Goal: Complete application form

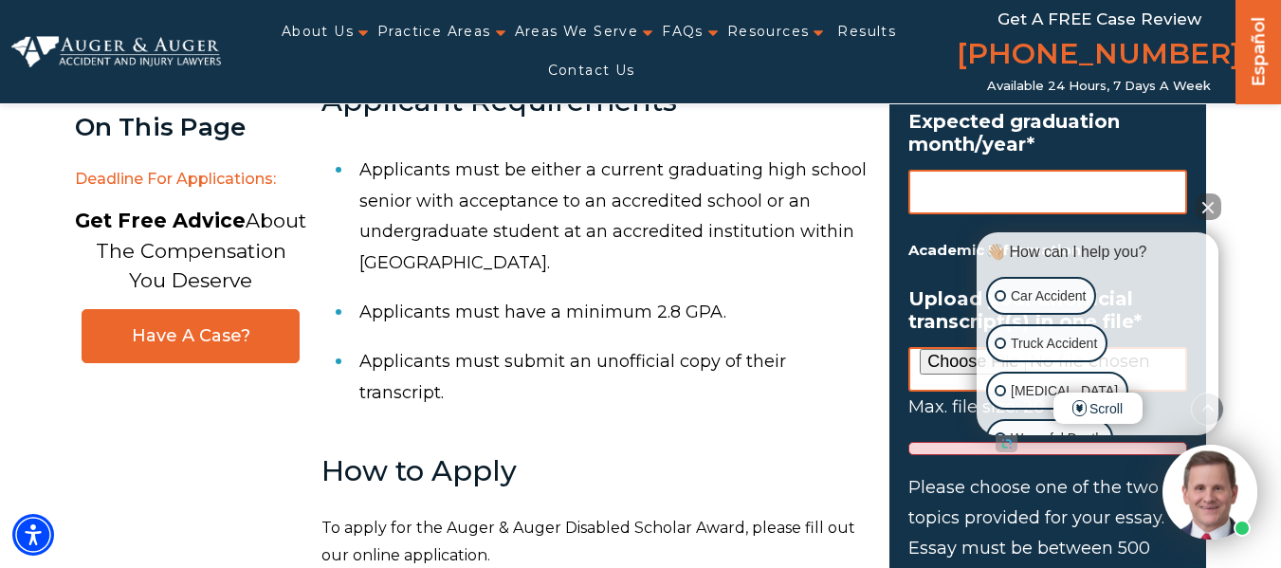
scroll to position [1422, 0]
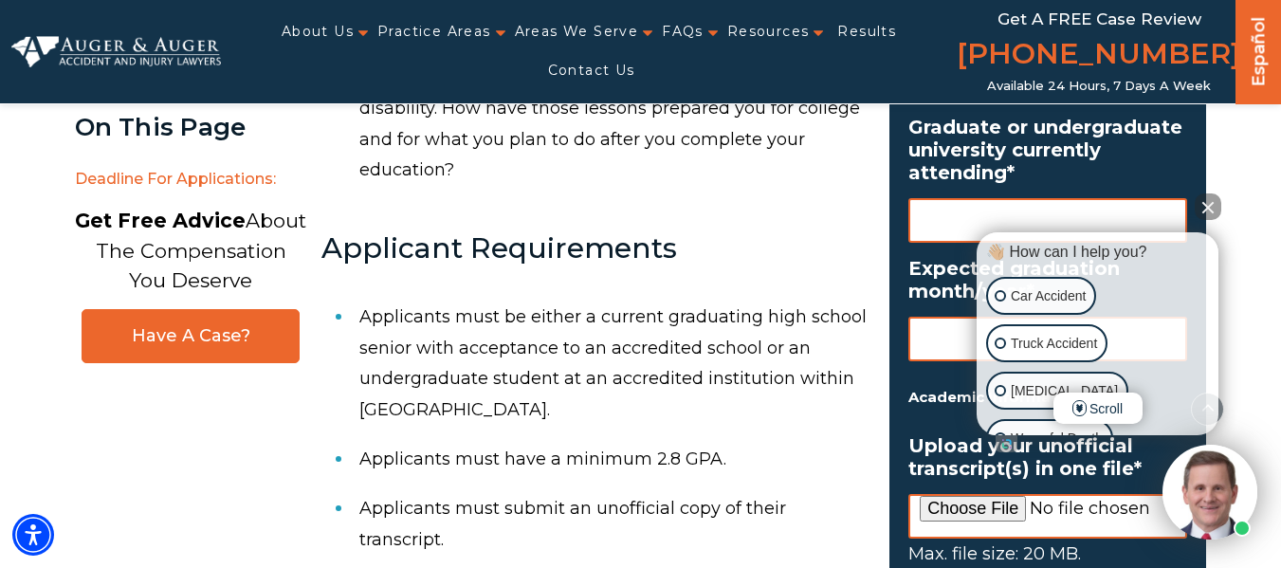
click at [1211, 212] on button "Close Intaker Chat Widget" at bounding box center [1208, 206] width 27 height 27
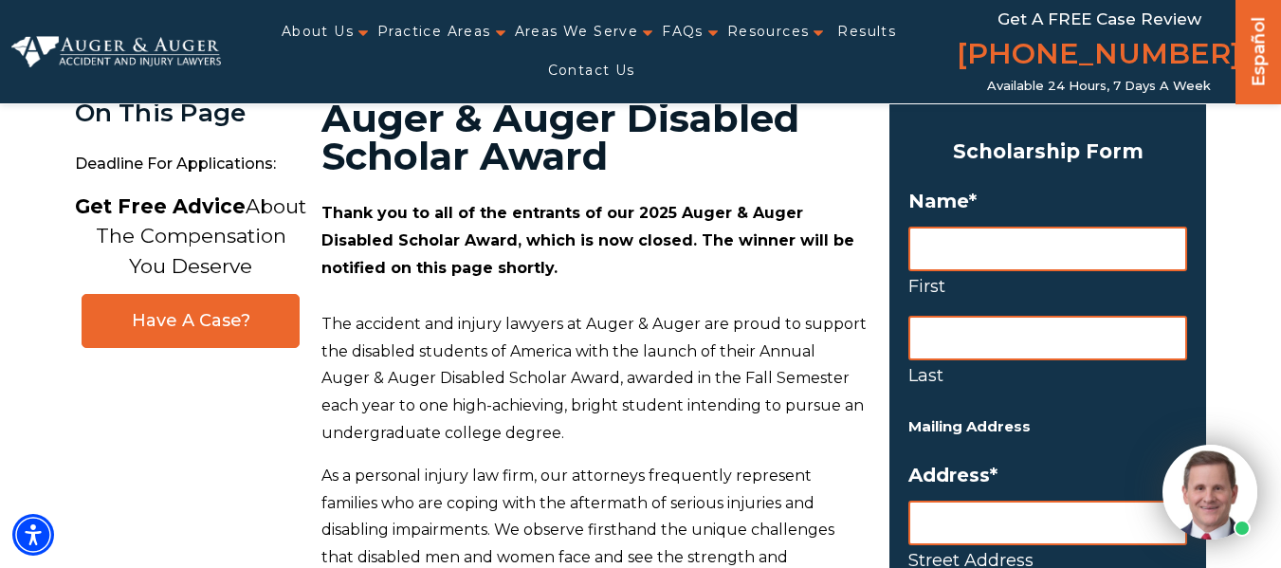
scroll to position [0, 0]
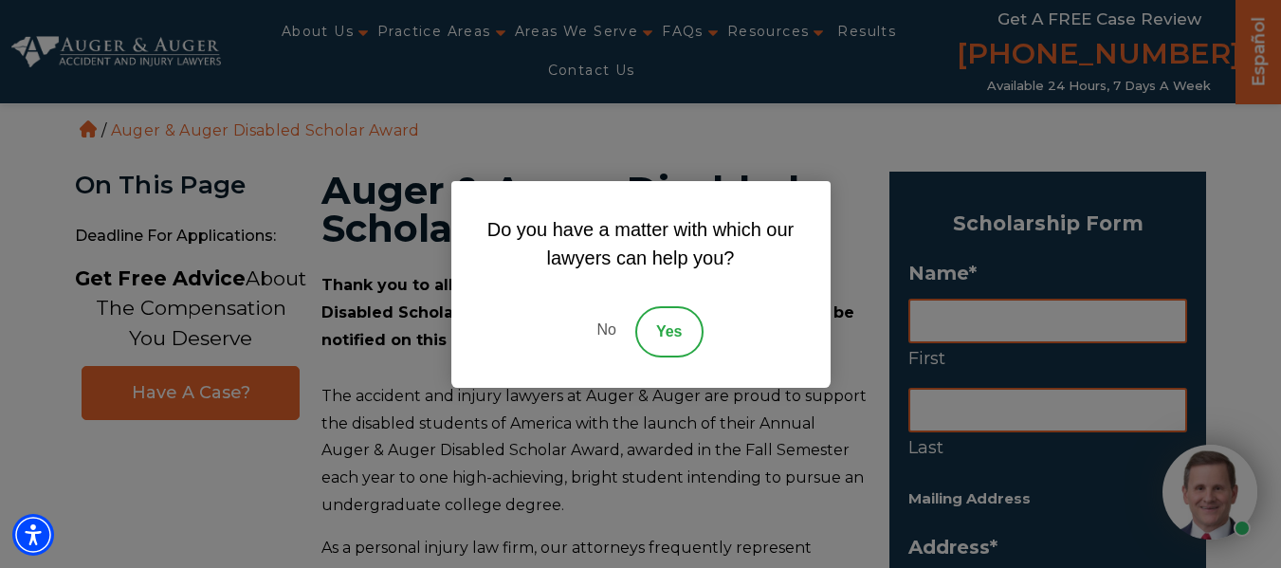
click at [1058, 321] on div "Do you have a matter with which our lawyers can help you? No Yes" at bounding box center [640, 284] width 1281 height 568
click at [608, 320] on link "No" at bounding box center [605, 331] width 57 height 51
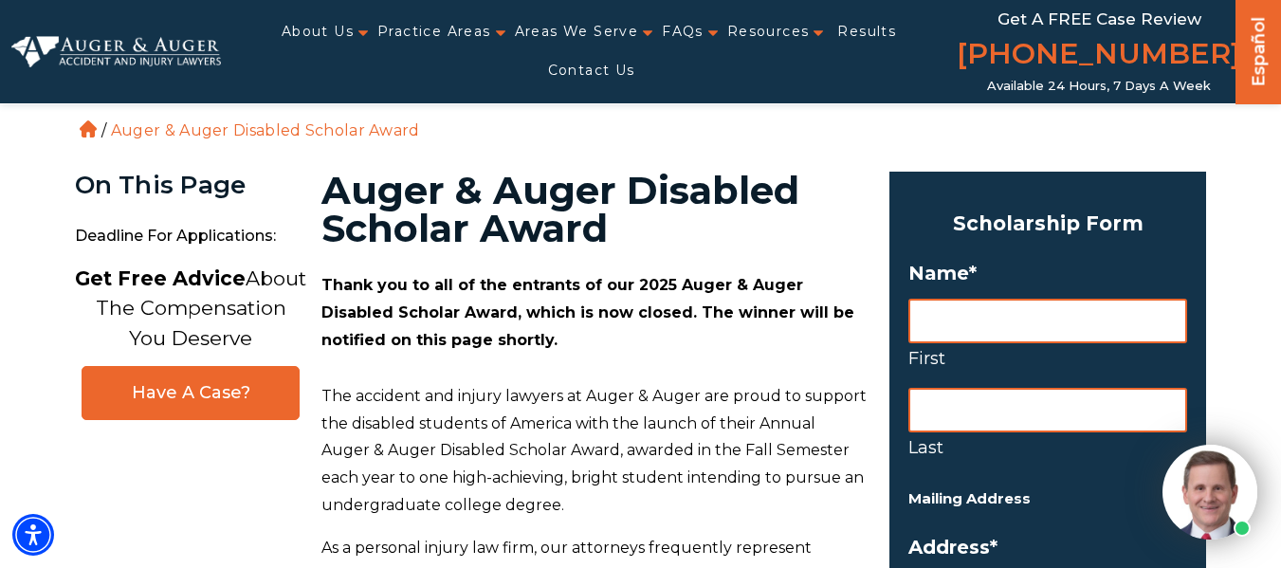
click at [970, 323] on input "First" at bounding box center [1047, 321] width 279 height 45
type input "Caleb"
type input "Crook"
type input "93 2103 South Point Rd"
type input "Naalehu"
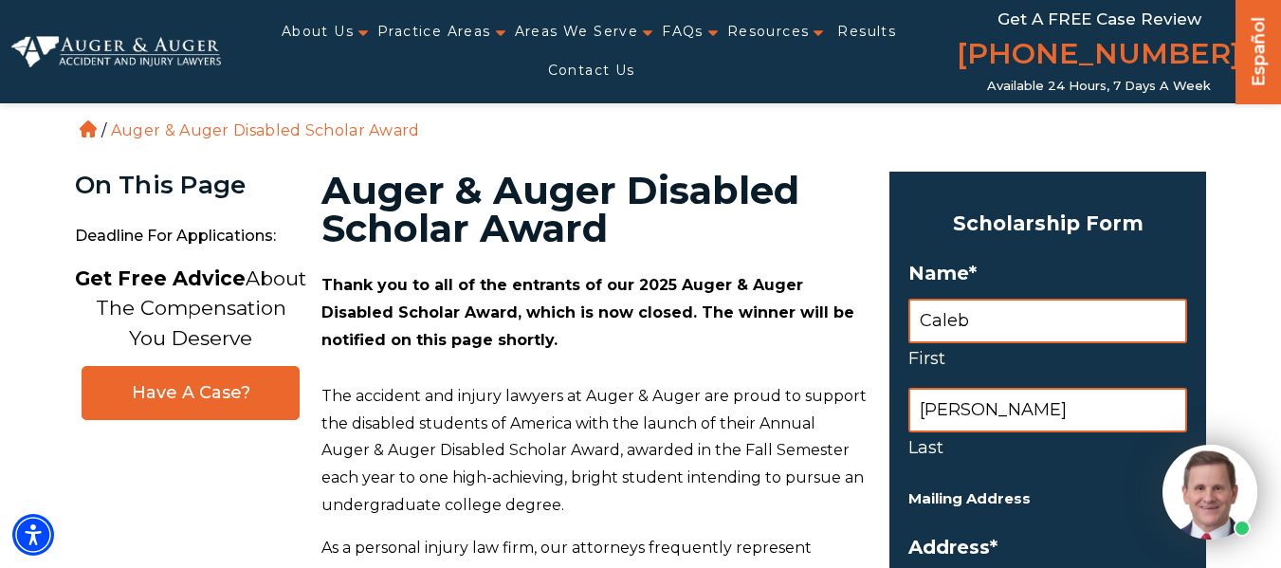
type input "HI"
type input "96772"
select select "United States"
type input "8083450511"
type input "crooked.c808@gmail.com"
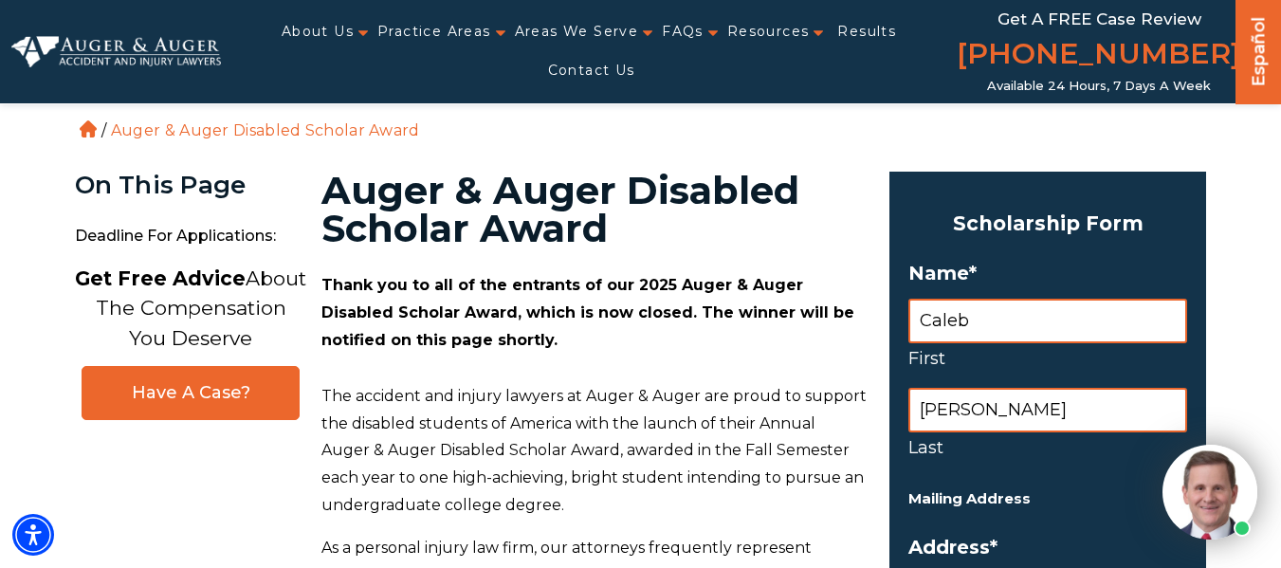
type input "(808) 345-0511"
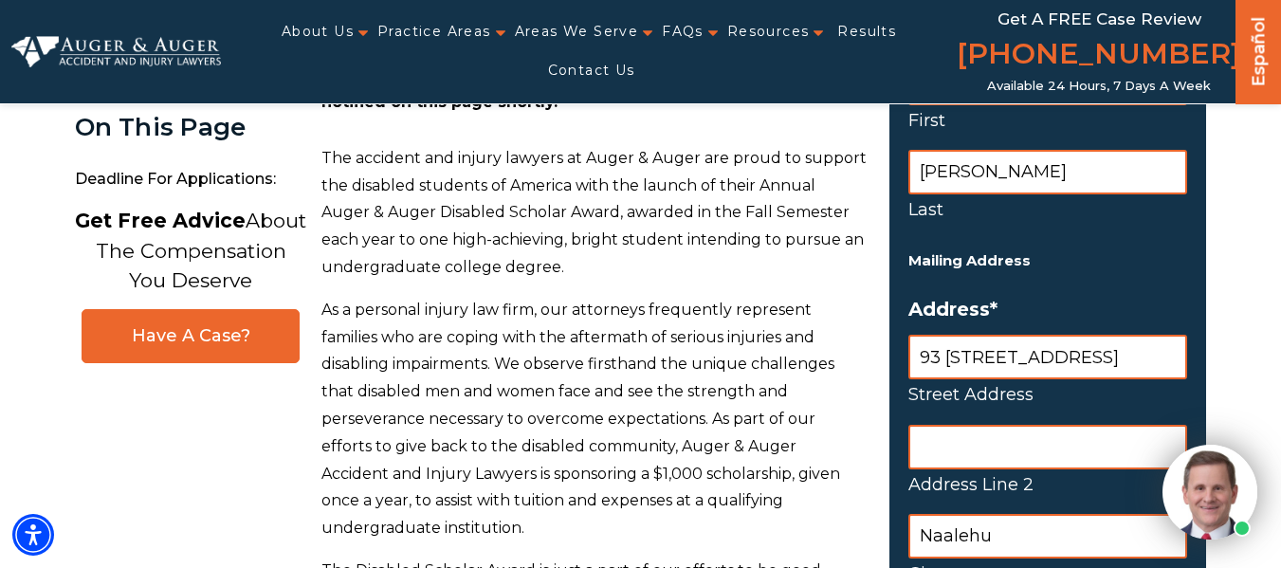
scroll to position [284, 0]
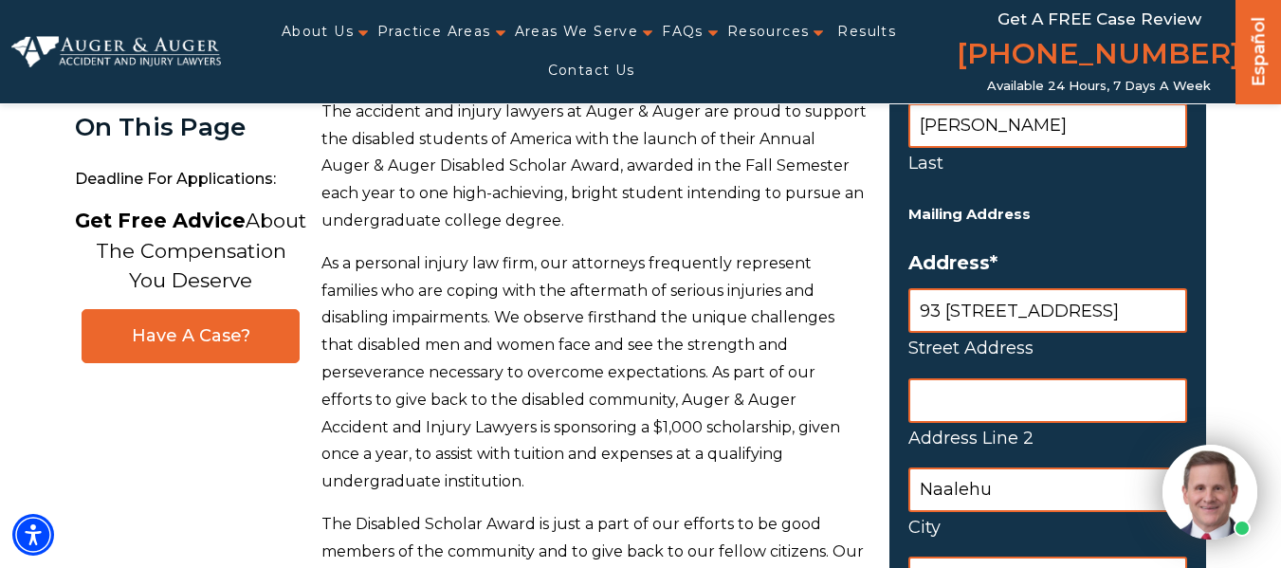
drag, startPoint x: 1143, startPoint y: 308, endPoint x: 844, endPoint y: 301, distance: 298.8
type input "PO BOX 196"
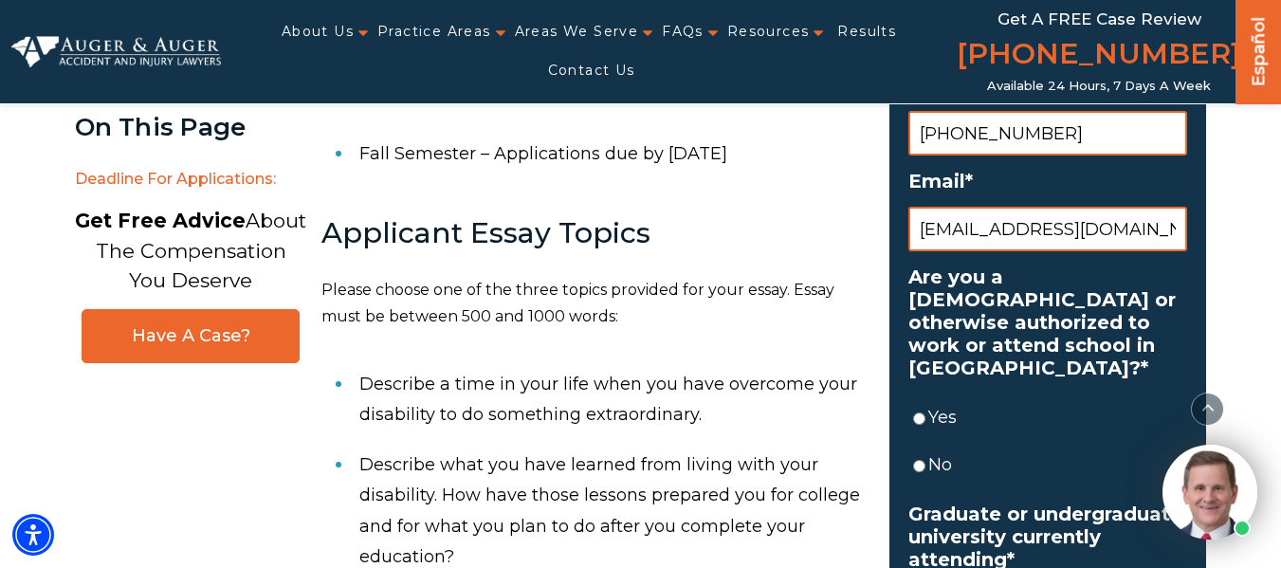
scroll to position [1043, 0]
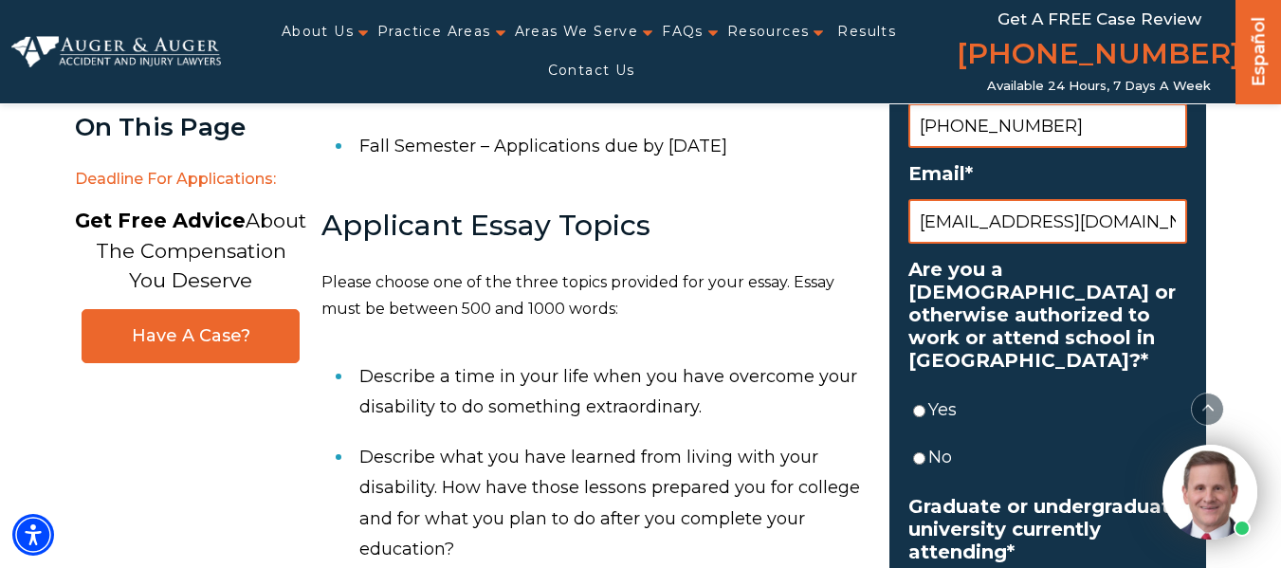
drag, startPoint x: 927, startPoint y: 404, endPoint x: 937, endPoint y: 397, distance: 11.6
click at [929, 401] on li "Yes" at bounding box center [1047, 409] width 279 height 47
click at [924, 406] on input "Yes" at bounding box center [919, 411] width 12 height 45
radio input "true"
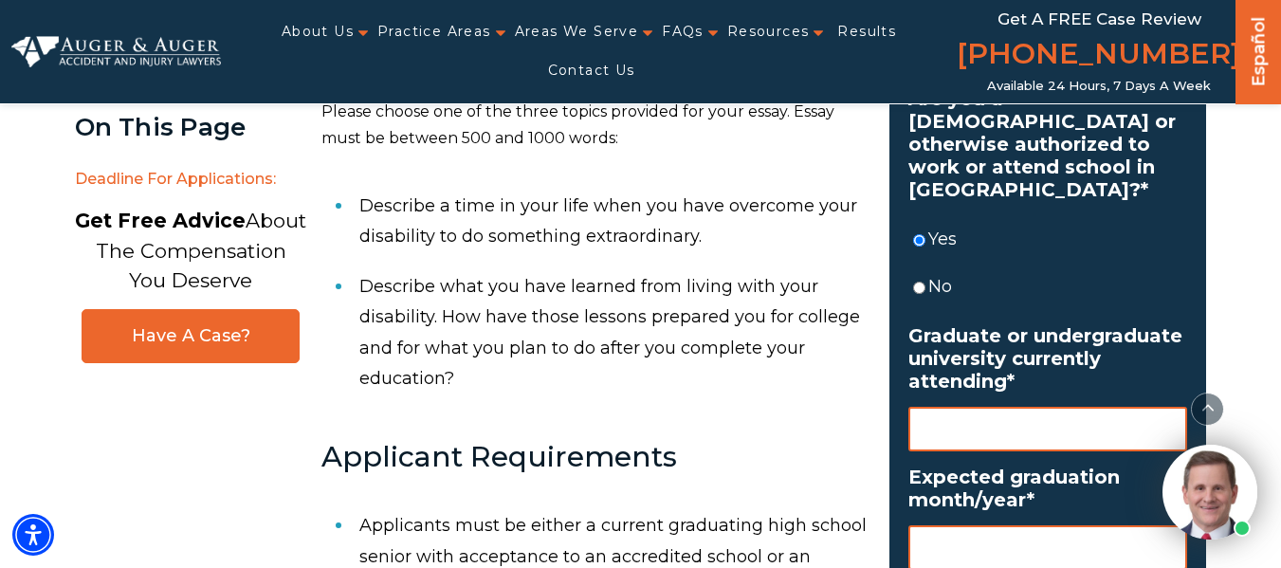
scroll to position [1233, 0]
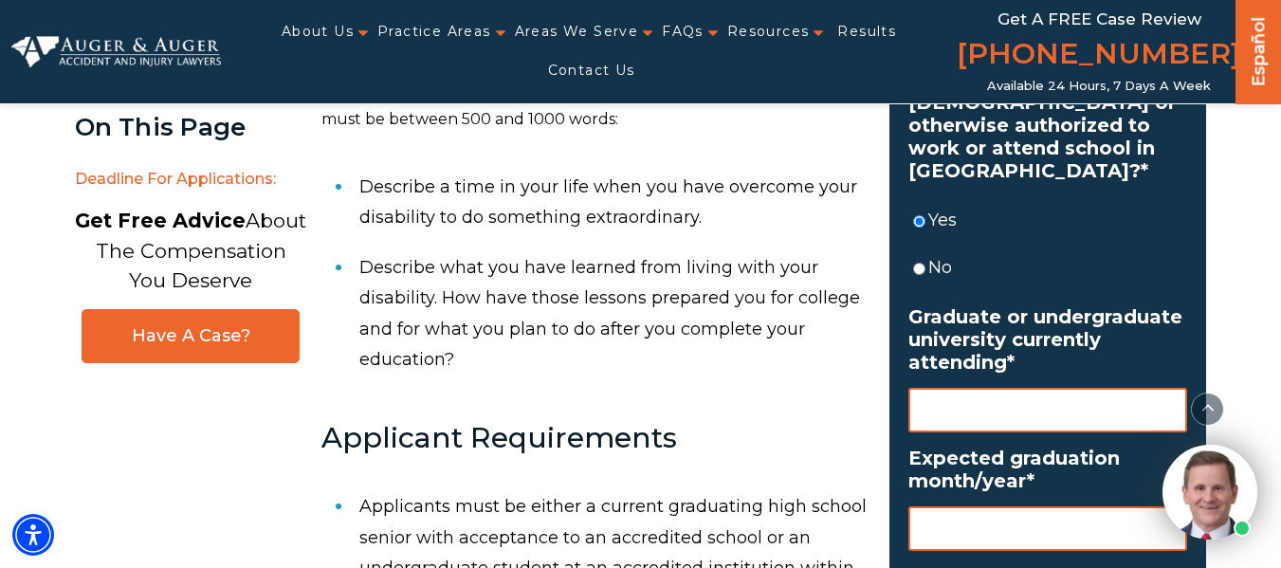
click at [977, 412] on input "Graduate or undergraduate university currently attending *" at bounding box center [1047, 410] width 279 height 45
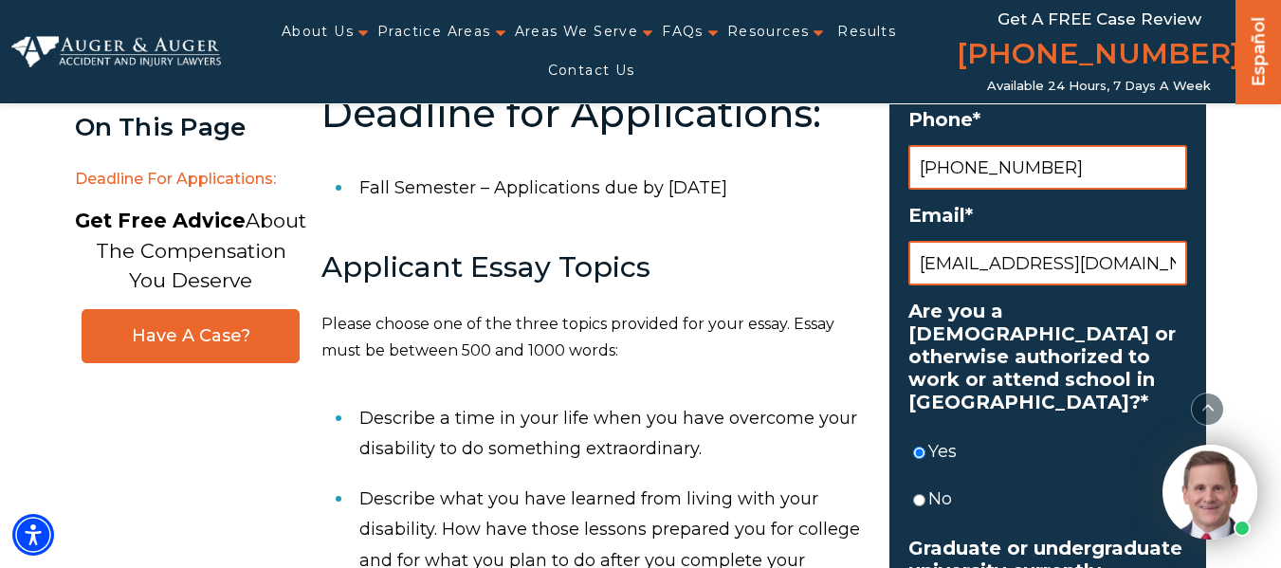
scroll to position [948, 0]
